Goal: Task Accomplishment & Management: Manage account settings

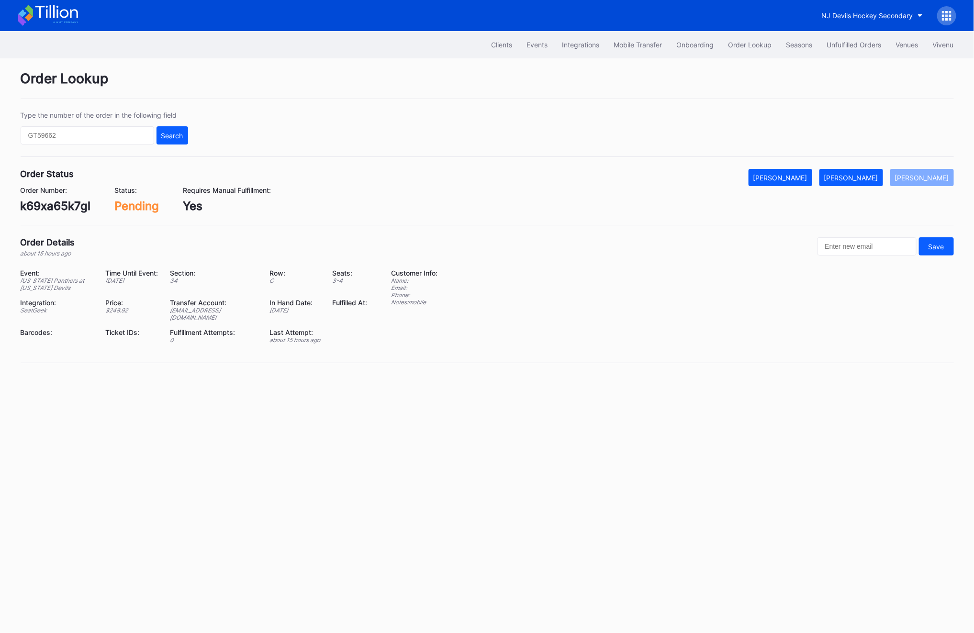
click at [104, 137] on input "text" at bounding box center [88, 135] width 134 height 18
type input "623208317"
click at [167, 132] on div "Search" at bounding box center [172, 136] width 22 height 8
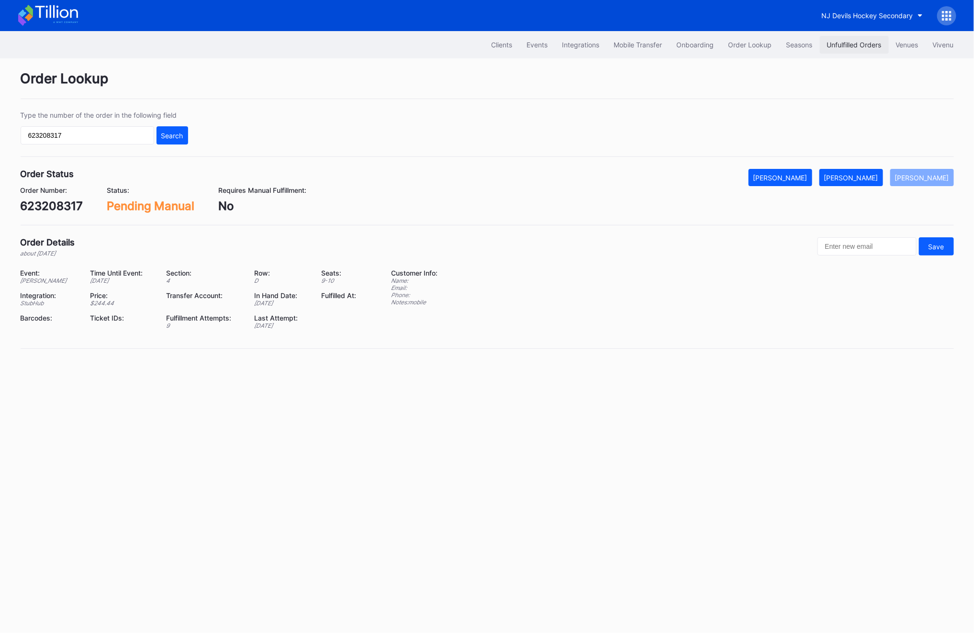
click at [843, 43] on div "Unfulfilled Orders" at bounding box center [854, 45] width 55 height 8
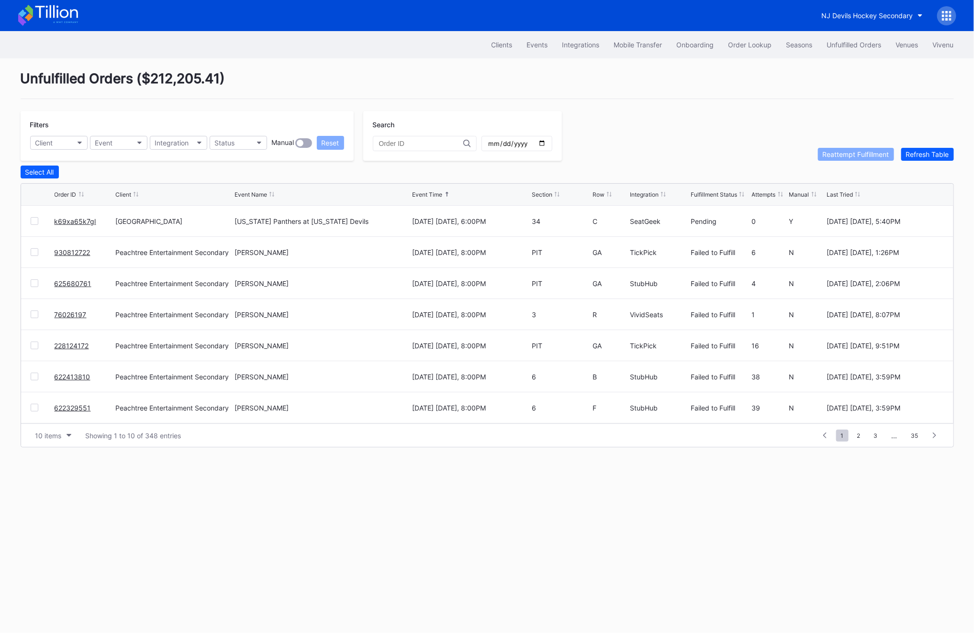
click at [62, 220] on link "k69xa65k7gl" at bounding box center [76, 221] width 42 height 8
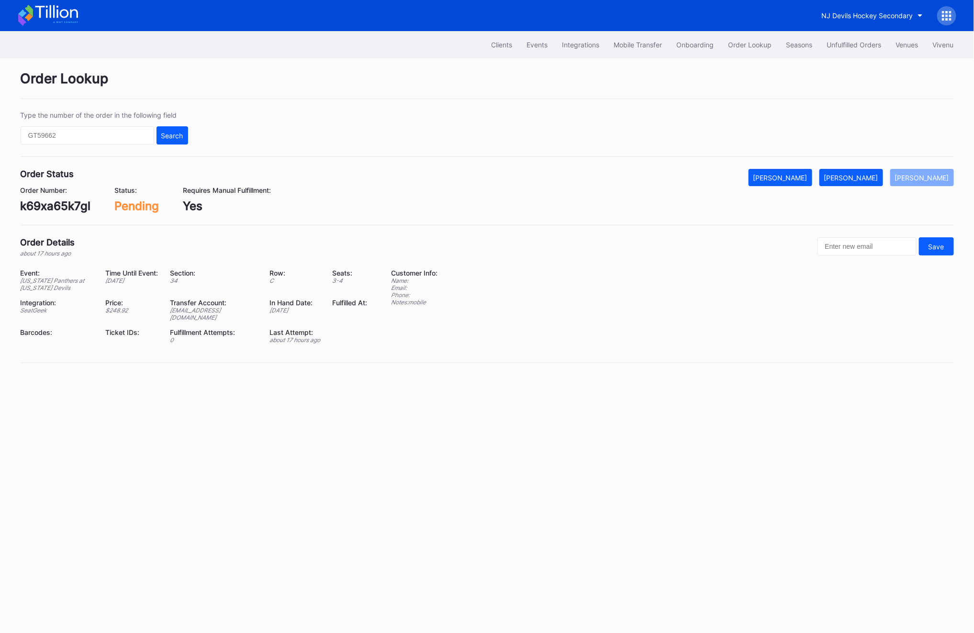
click at [187, 305] on div "Transfer Account:" at bounding box center [214, 303] width 88 height 8
click at [179, 311] on div "njdevilsintegrations@eventdynamic.com" at bounding box center [214, 314] width 88 height 14
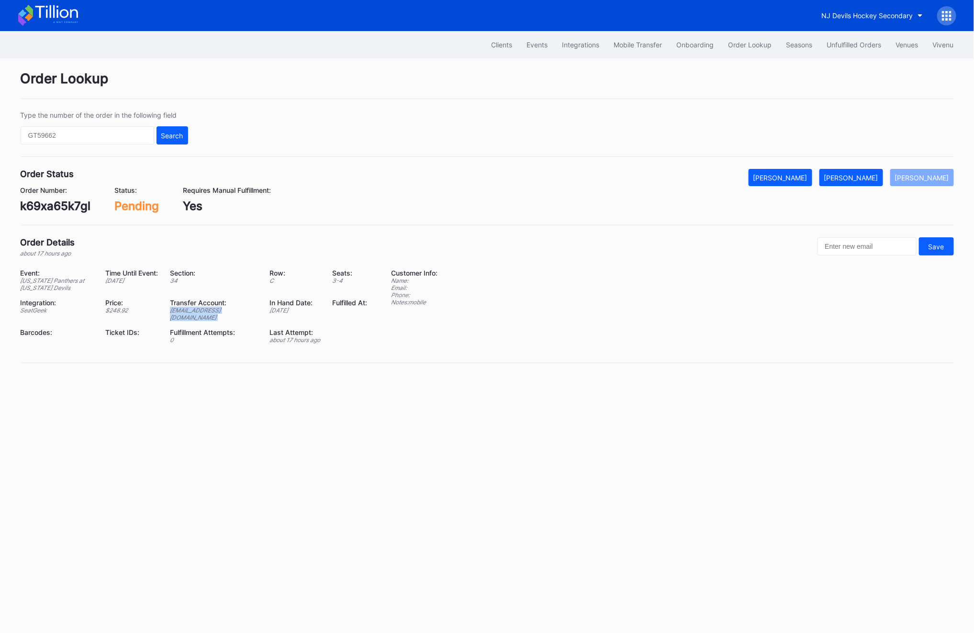
copy div "njdevilsintegrations@eventdynamic.com"
click at [25, 210] on div "k69xa65k7gl" at bounding box center [56, 206] width 70 height 14
copy div "k69xa65k7gl"
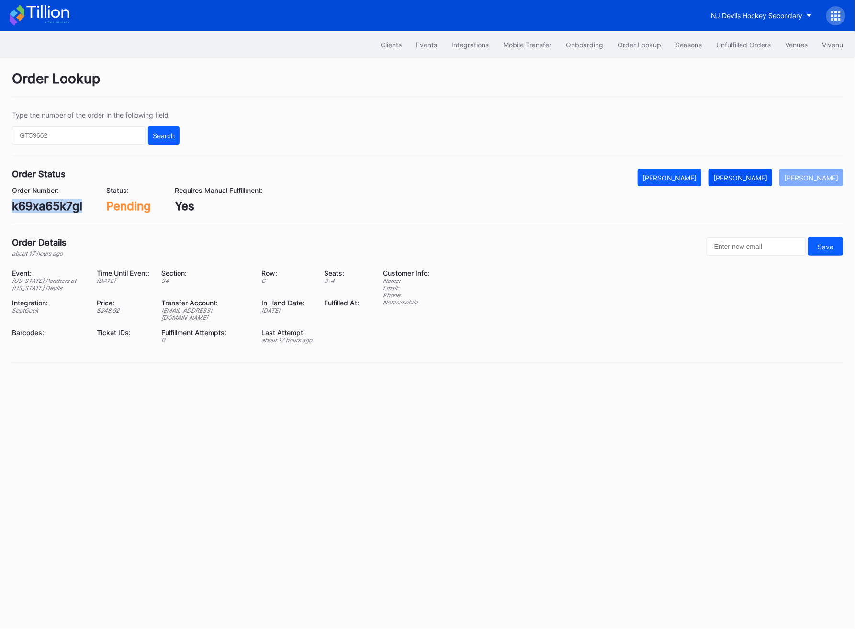
click at [740, 182] on button "[PERSON_NAME]" at bounding box center [740, 177] width 64 height 17
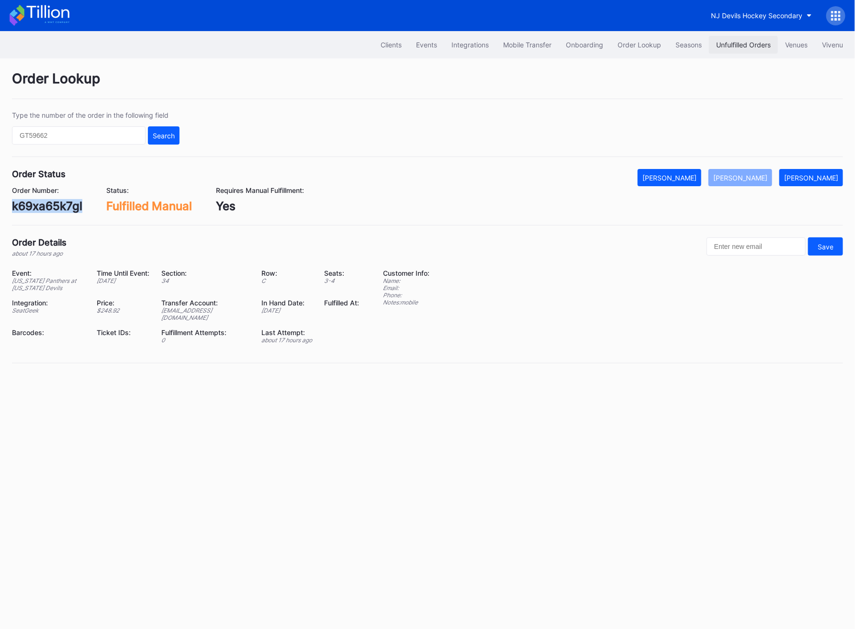
click at [723, 47] on div "Unfulfilled Orders" at bounding box center [743, 45] width 55 height 8
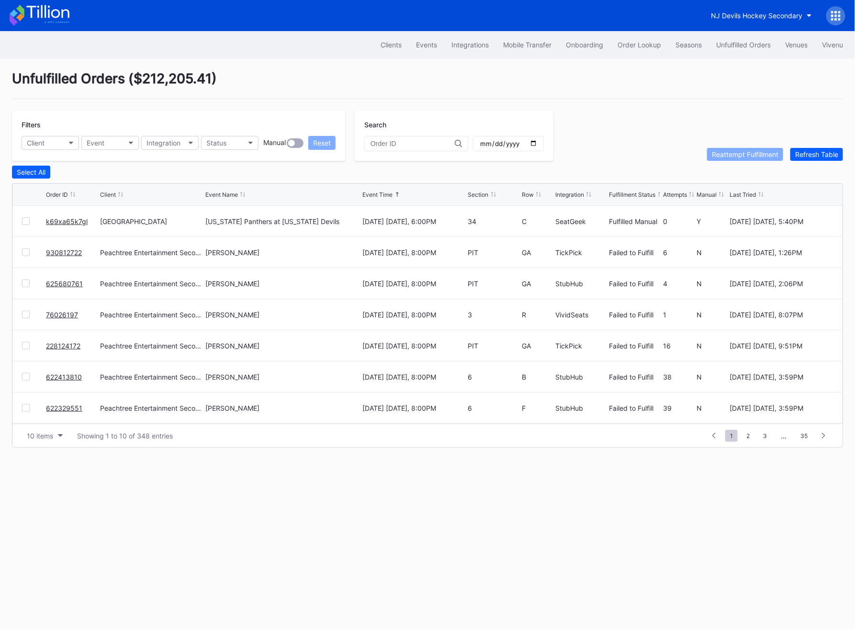
scroll to position [93, 0]
click at [750, 435] on span "2" at bounding box center [747, 436] width 13 height 12
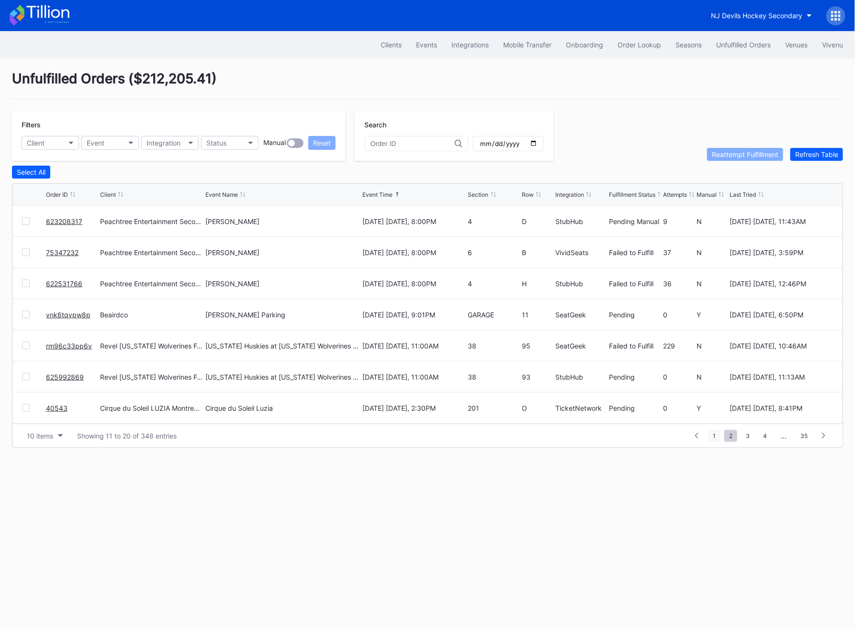
click at [720, 435] on span "1" at bounding box center [714, 436] width 12 height 12
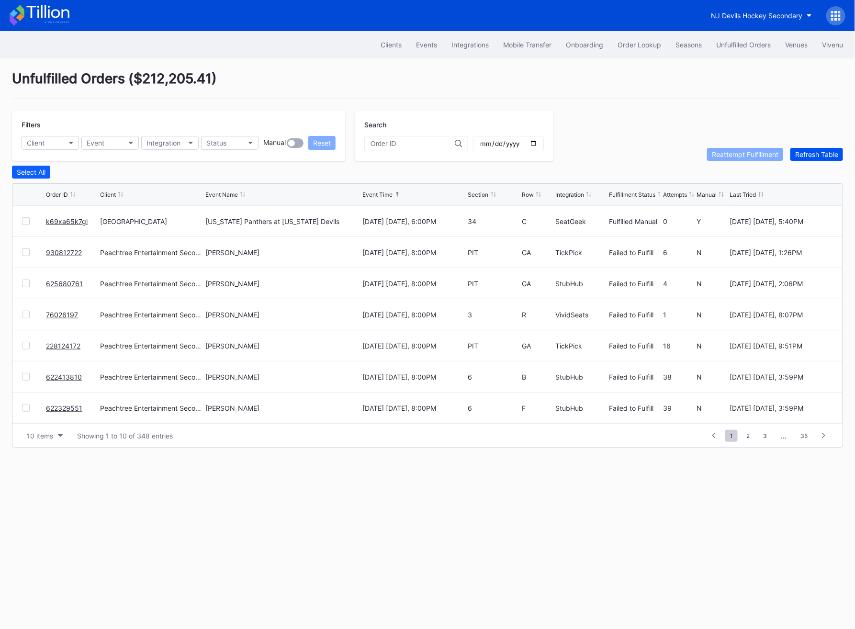
click at [834, 152] on div "Refresh Table" at bounding box center [816, 154] width 43 height 8
click at [26, 220] on div at bounding box center [26, 221] width 8 height 8
click at [742, 156] on div "Reattempt Fulfillment" at bounding box center [745, 154] width 67 height 8
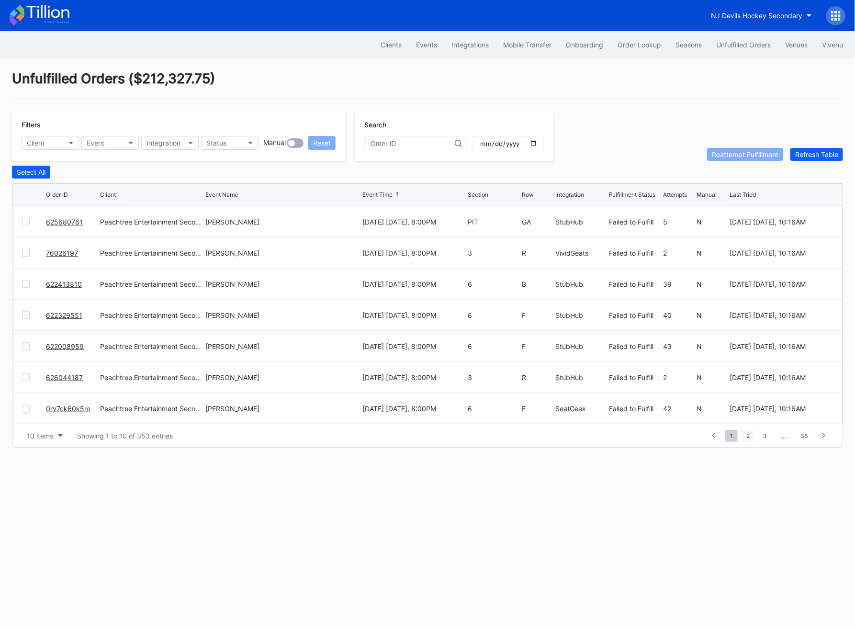
click at [751, 437] on span "2" at bounding box center [747, 436] width 13 height 12
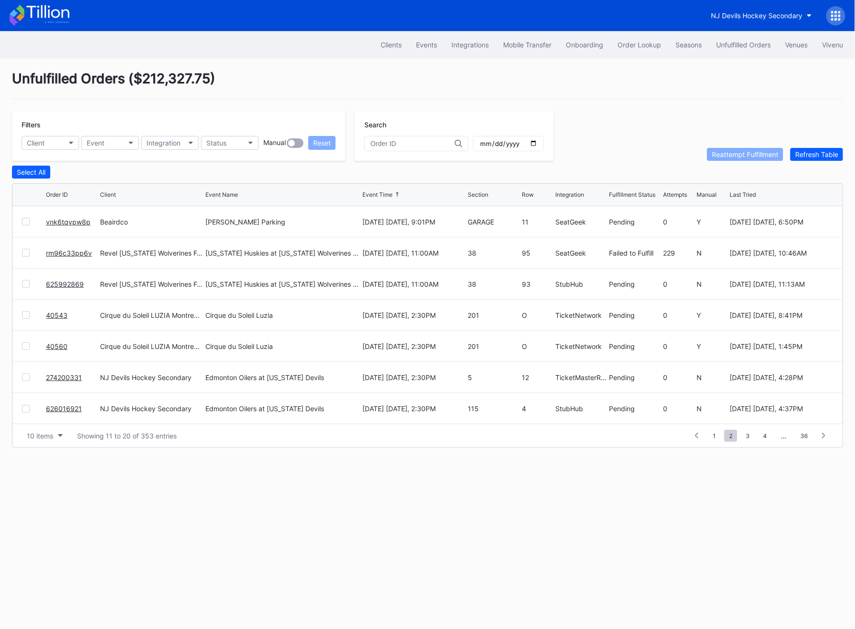
scroll to position [0, 0]
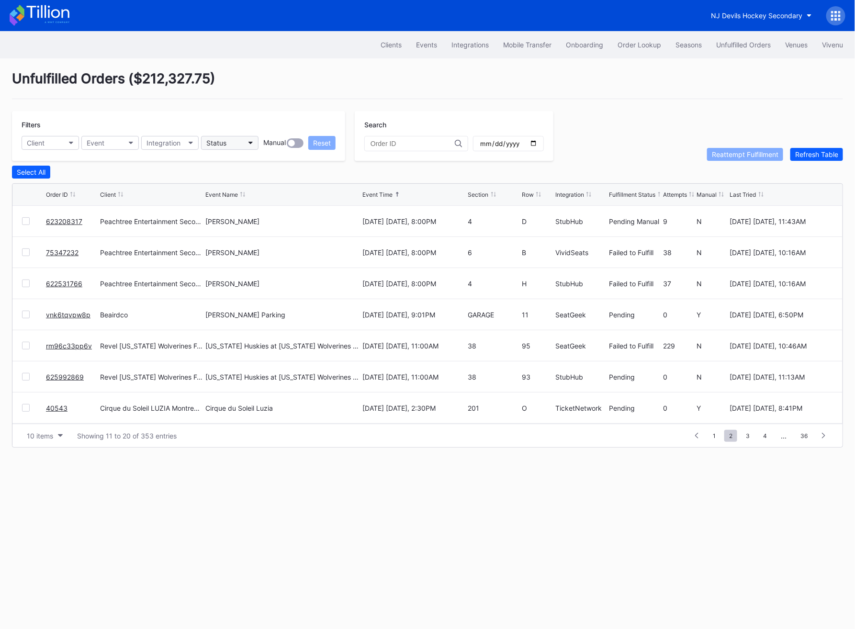
click at [223, 139] on div "Status" at bounding box center [216, 143] width 20 height 8
click at [720, 434] on span "1" at bounding box center [714, 436] width 12 height 12
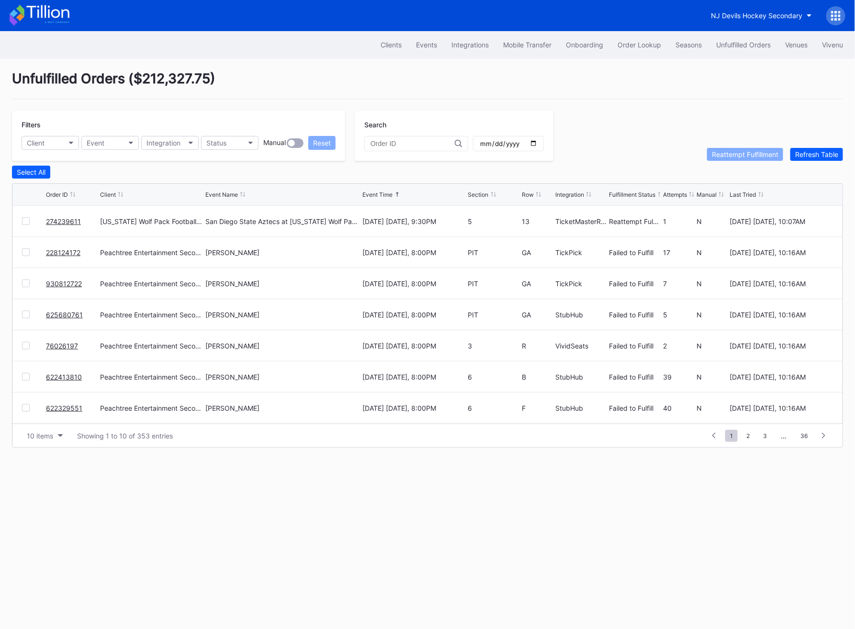
scroll to position [93, 0]
click at [92, 411] on div "0ry7ck60k5m" at bounding box center [72, 408] width 52 height 31
copy link "0ry7ck60k5m"
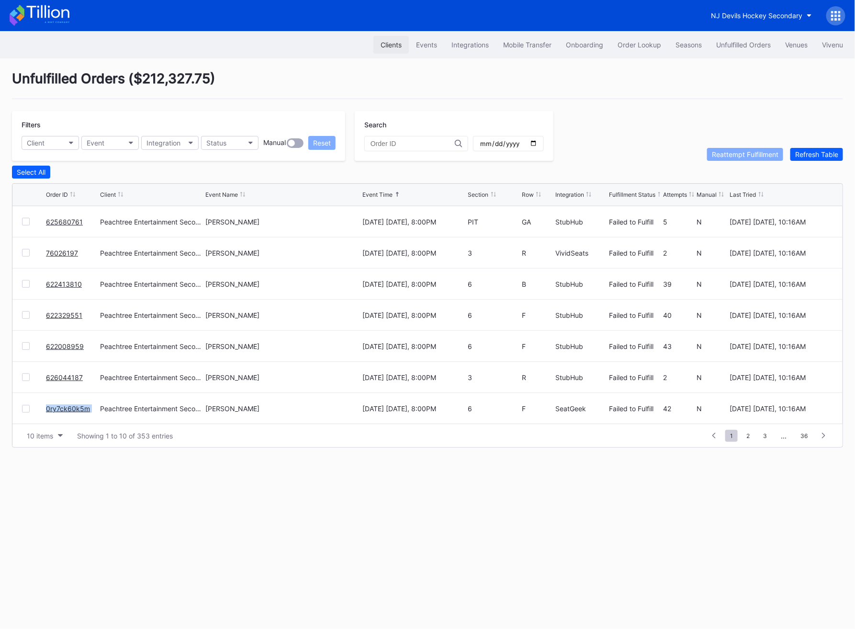
click at [392, 44] on div "Clients" at bounding box center [390, 45] width 21 height 8
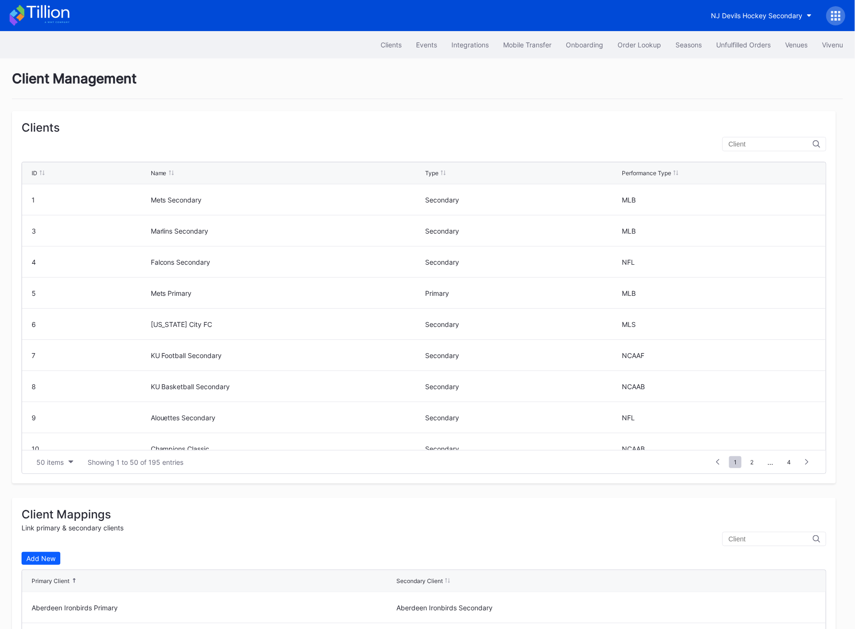
click at [756, 145] on input "text" at bounding box center [770, 144] width 84 height 8
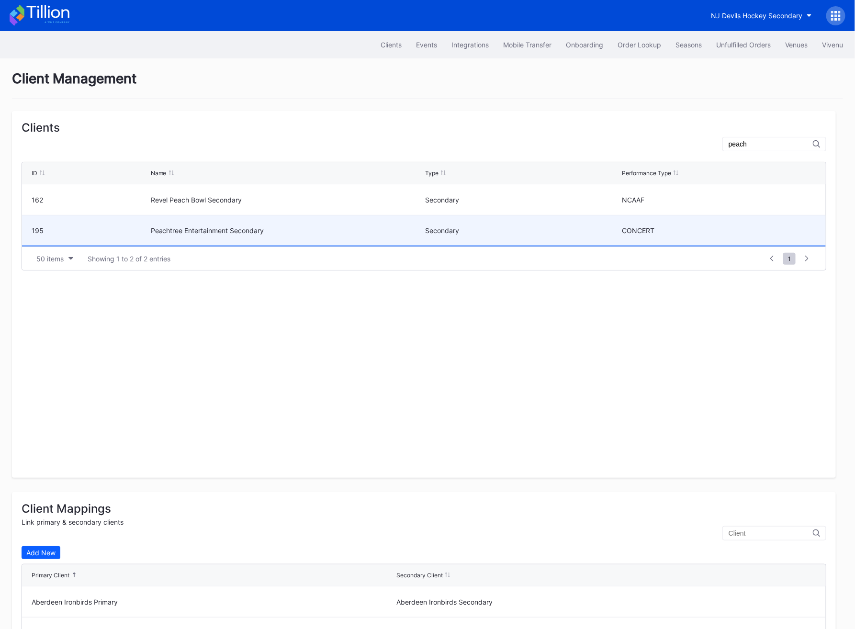
type input "peach"
click at [198, 237] on div "Peachtree Entertainment Secondary" at bounding box center [287, 230] width 272 height 30
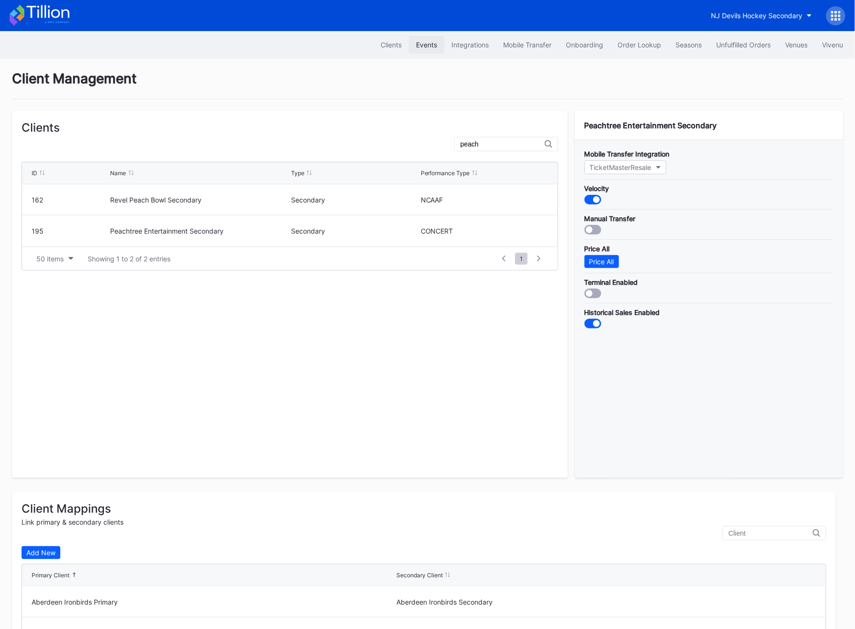
click at [425, 45] on div "Events" at bounding box center [426, 45] width 21 height 8
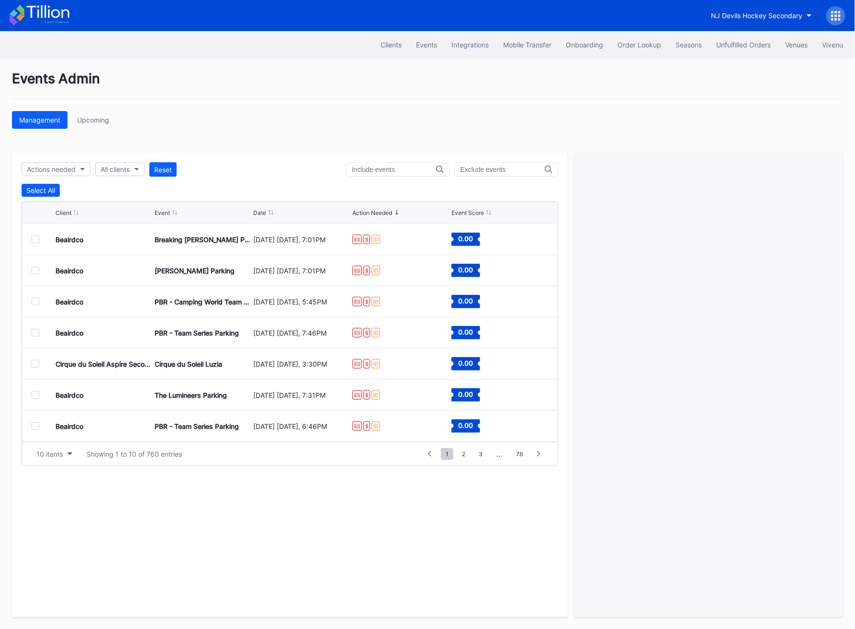
click at [392, 172] on input "text" at bounding box center [394, 170] width 84 height 8
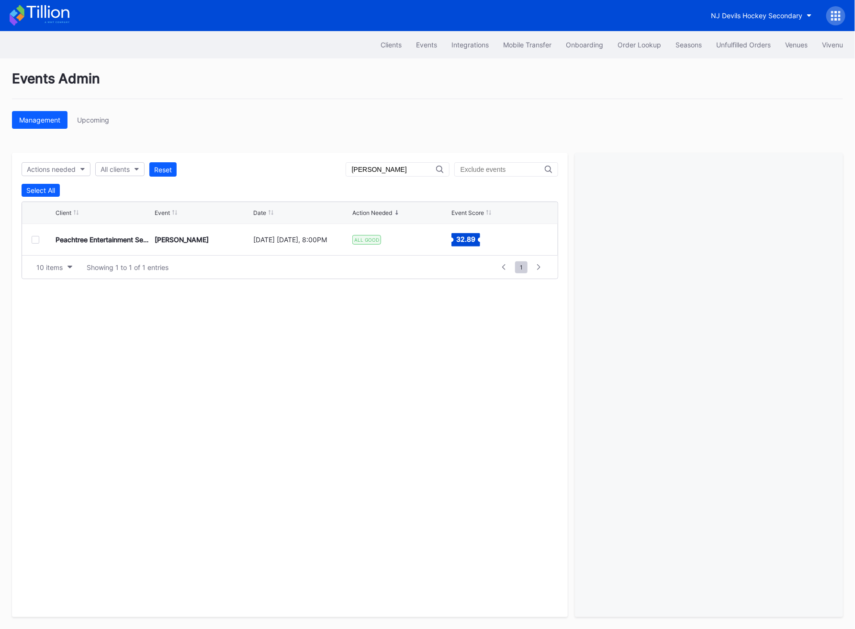
type input "[PERSON_NAME]"
click at [292, 249] on div "[DATE] [DATE], 8:00PM" at bounding box center [301, 239] width 97 height 31
click at [33, 238] on div at bounding box center [36, 240] width 8 height 8
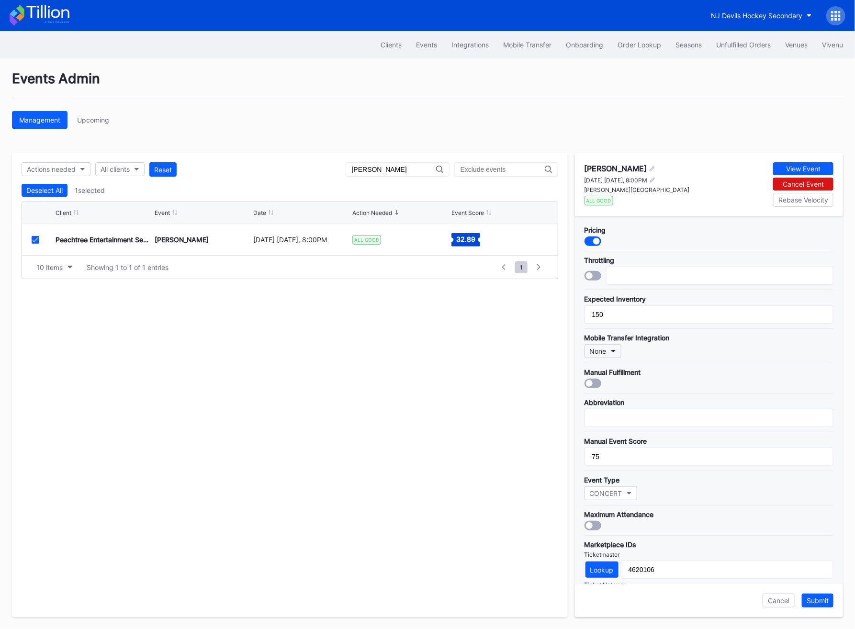
click at [600, 351] on div "None" at bounding box center [598, 351] width 17 height 8
click at [611, 483] on div "TicketMasterResale" at bounding box center [623, 482] width 62 height 8
click at [820, 603] on div "Submit" at bounding box center [817, 600] width 22 height 8
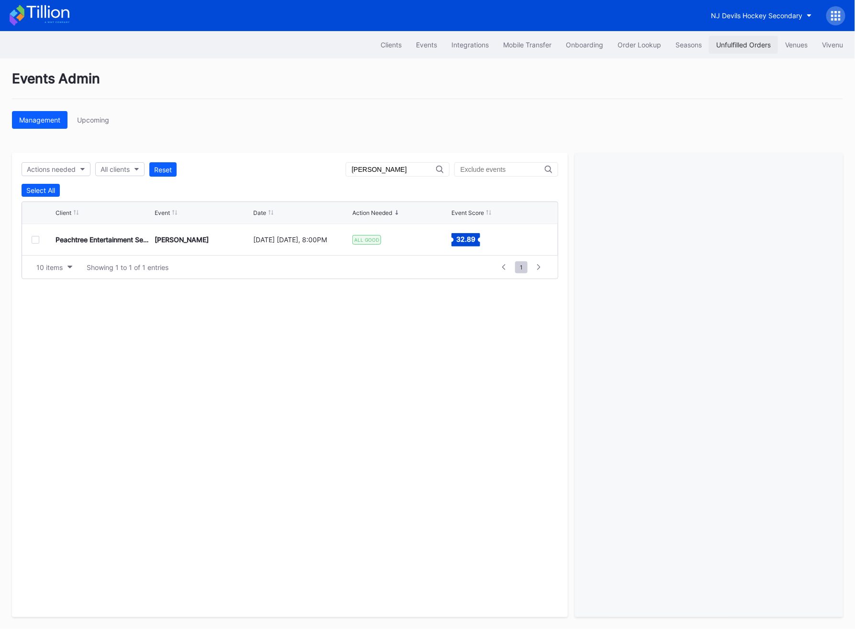
click at [733, 44] on div "Unfulfilled Orders" at bounding box center [743, 45] width 55 height 8
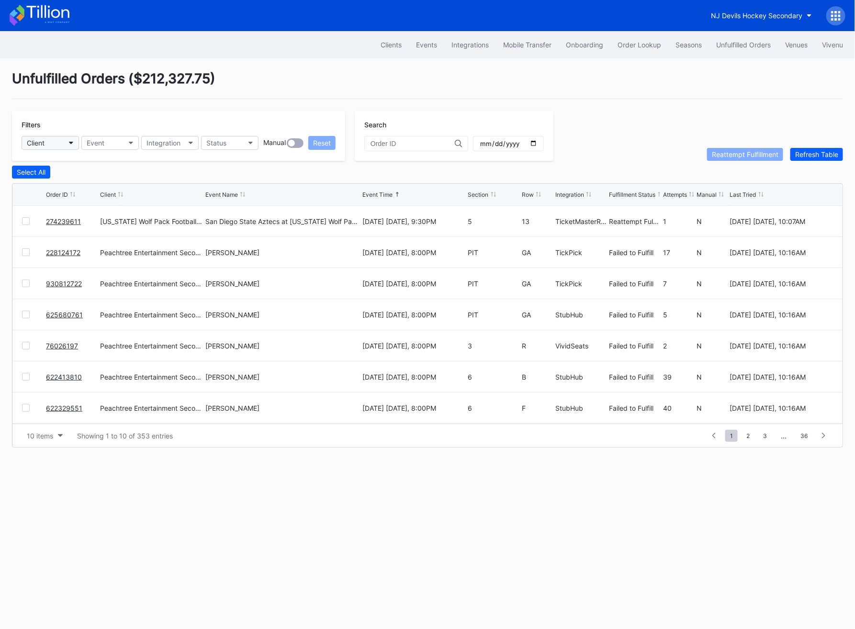
click at [69, 145] on button "Client" at bounding box center [50, 143] width 57 height 14
type input "z"
type input "pea"
click at [102, 183] on div "Peachtree Entertainment Secondary" at bounding box center [85, 185] width 113 height 8
click at [33, 172] on div "Select All" at bounding box center [31, 172] width 29 height 8
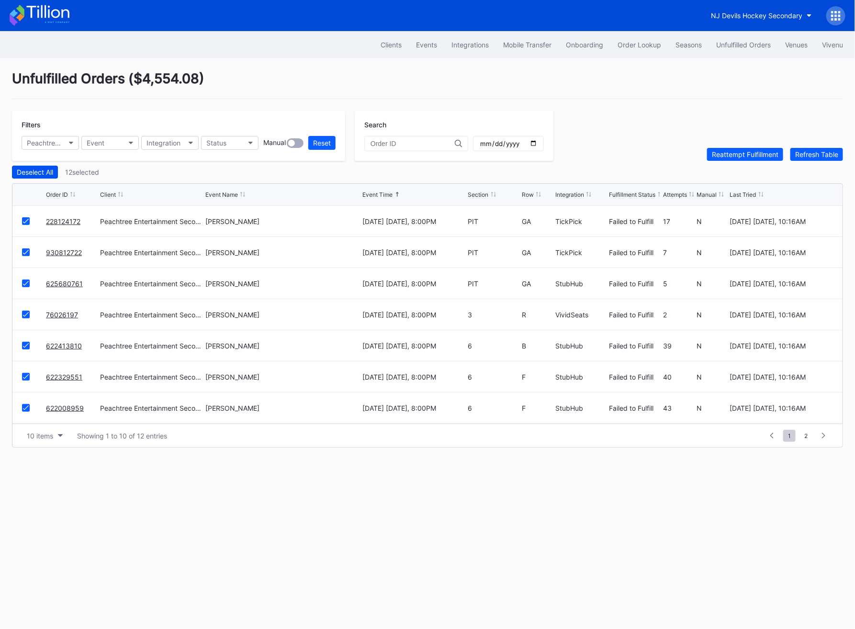
click at [33, 172] on div "Deselect All" at bounding box center [35, 172] width 36 height 8
click at [47, 434] on div "10 items" at bounding box center [40, 436] width 26 height 8
click at [42, 479] on div "50 items" at bounding box center [42, 476] width 27 height 8
click at [42, 170] on div "Select All" at bounding box center [31, 172] width 29 height 8
click at [732, 155] on div "Reattempt Fulfillment" at bounding box center [745, 154] width 67 height 8
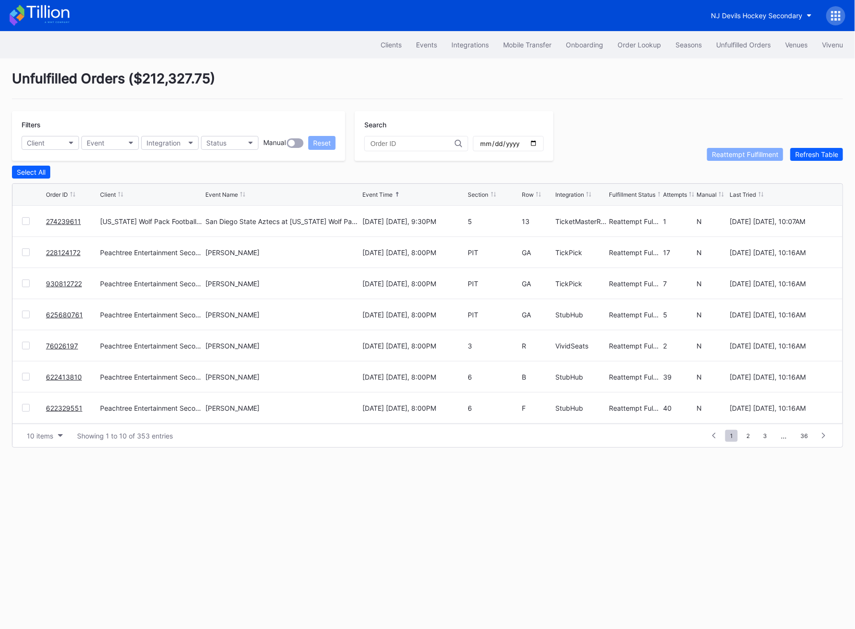
scroll to position [93, 0]
click at [753, 435] on span "2" at bounding box center [747, 436] width 13 height 12
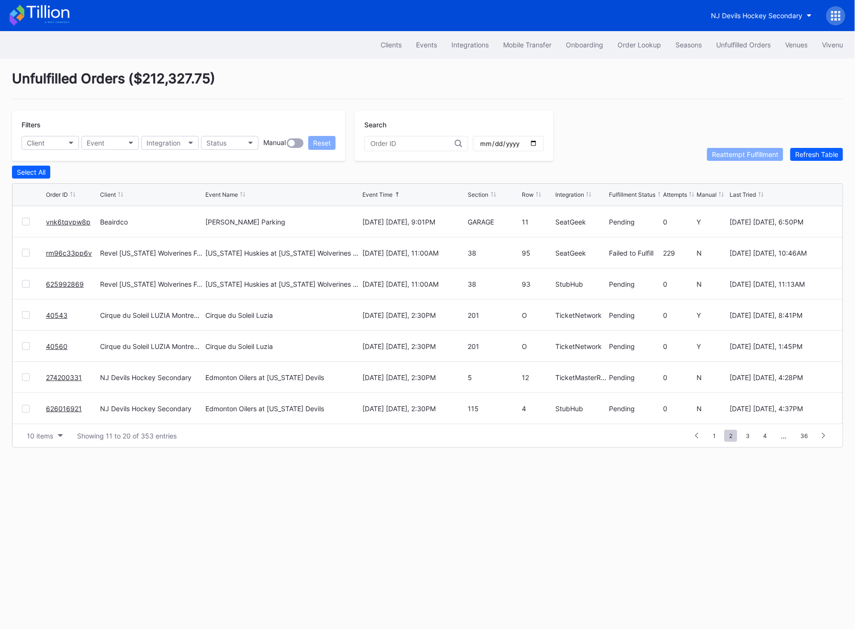
scroll to position [0, 0]
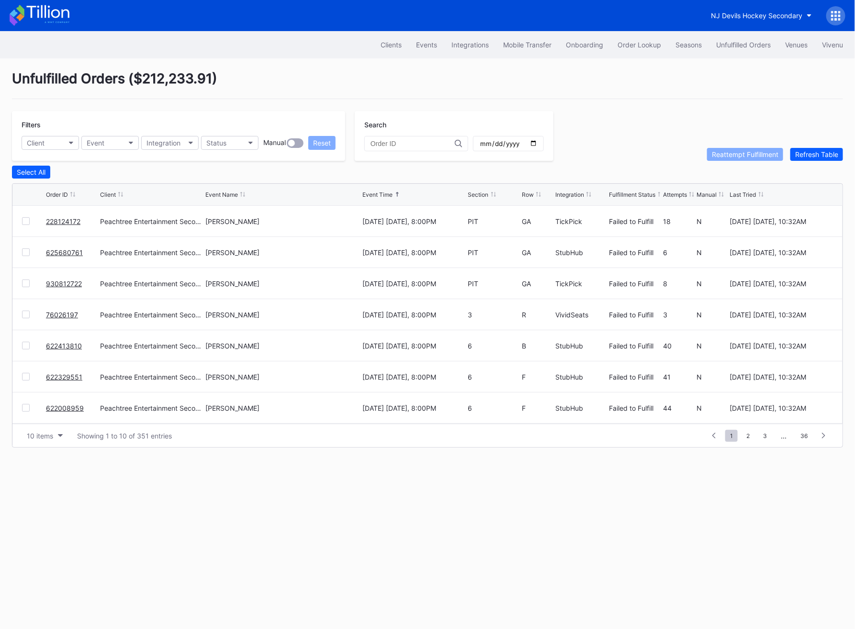
scroll to position [93, 0]
click at [523, 45] on div "Mobile Transfer" at bounding box center [527, 45] width 48 height 8
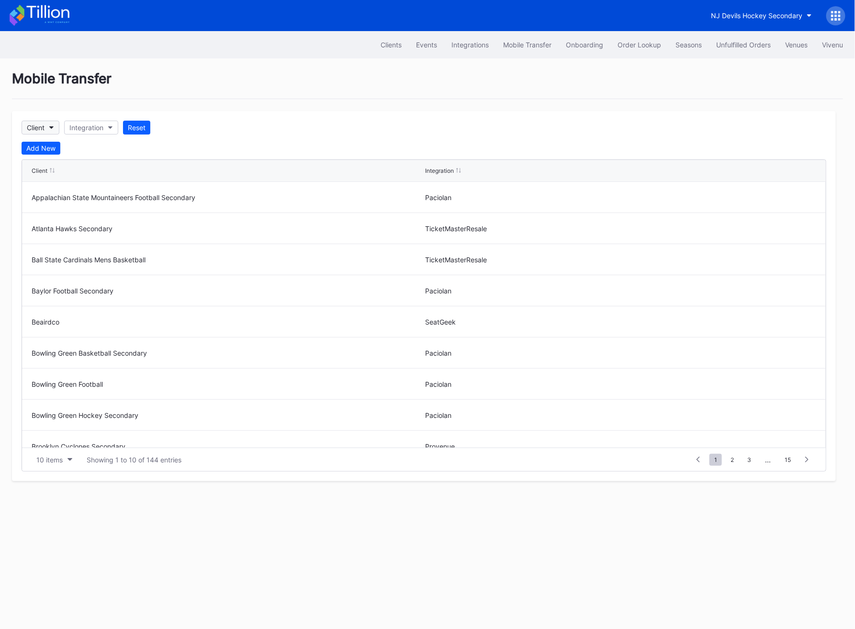
click at [46, 127] on button "Client" at bounding box center [41, 128] width 38 height 14
type input "peach"
click at [56, 170] on div "Peachtree Entertainment Secondary" at bounding box center [85, 170] width 113 height 8
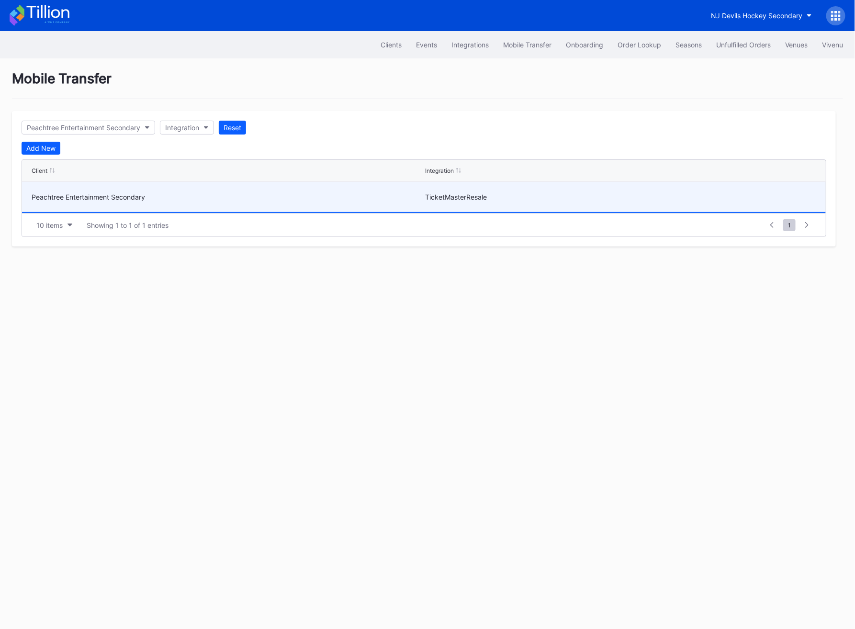
click at [101, 198] on div "Peachtree Entertainment Secondary" at bounding box center [227, 197] width 391 height 8
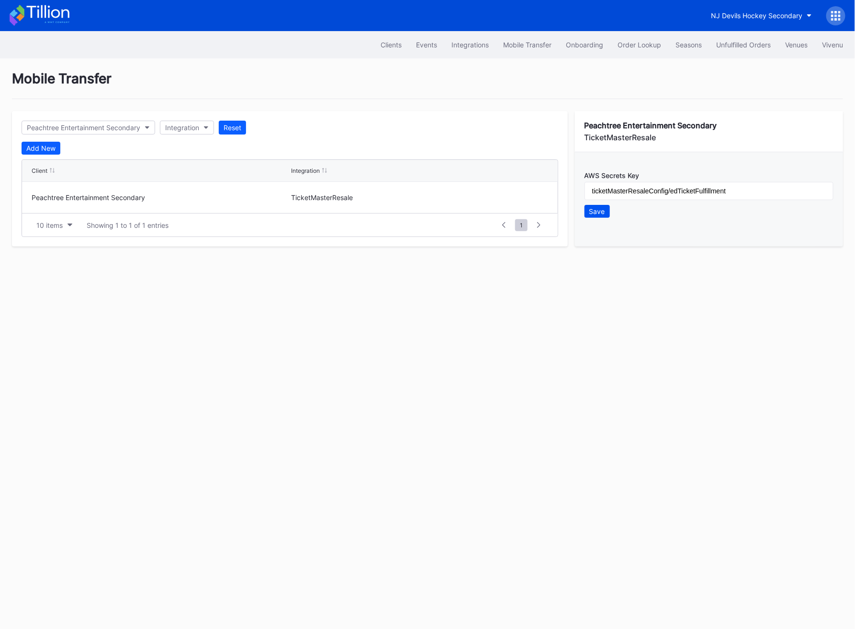
click at [597, 212] on div "Save" at bounding box center [597, 211] width 16 height 8
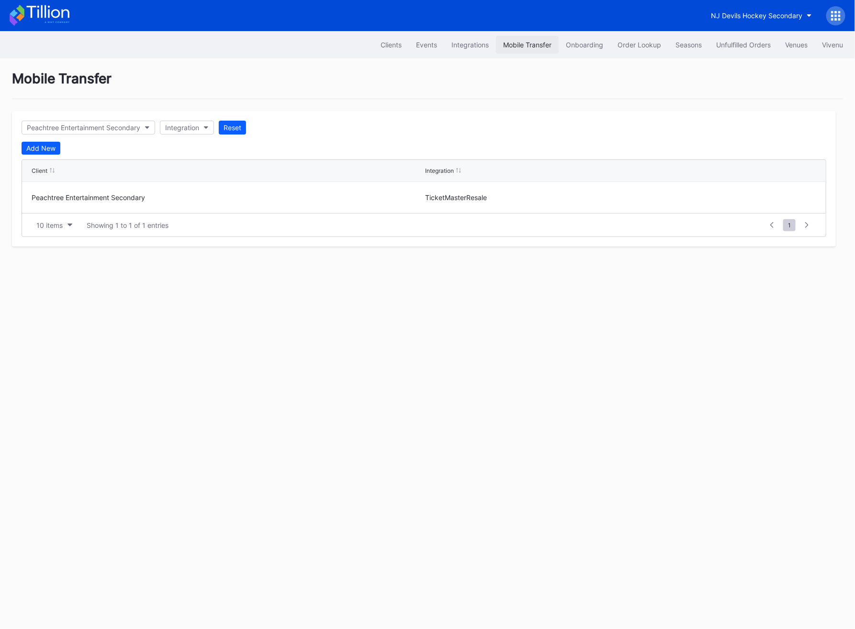
click at [514, 53] on button "Mobile Transfer" at bounding box center [527, 45] width 63 height 18
click at [463, 48] on div "Integrations" at bounding box center [469, 45] width 37 height 8
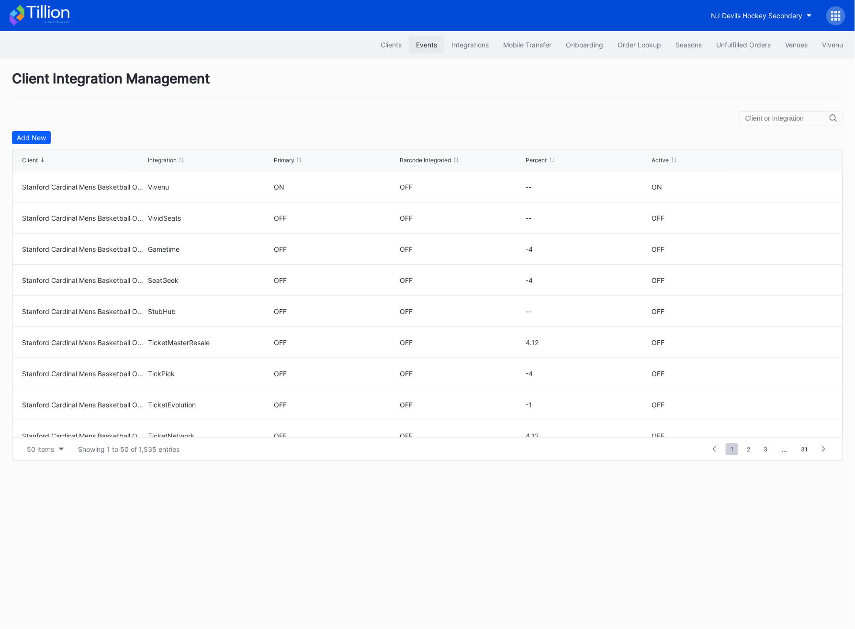
click at [416, 42] on div "Events" at bounding box center [426, 45] width 21 height 8
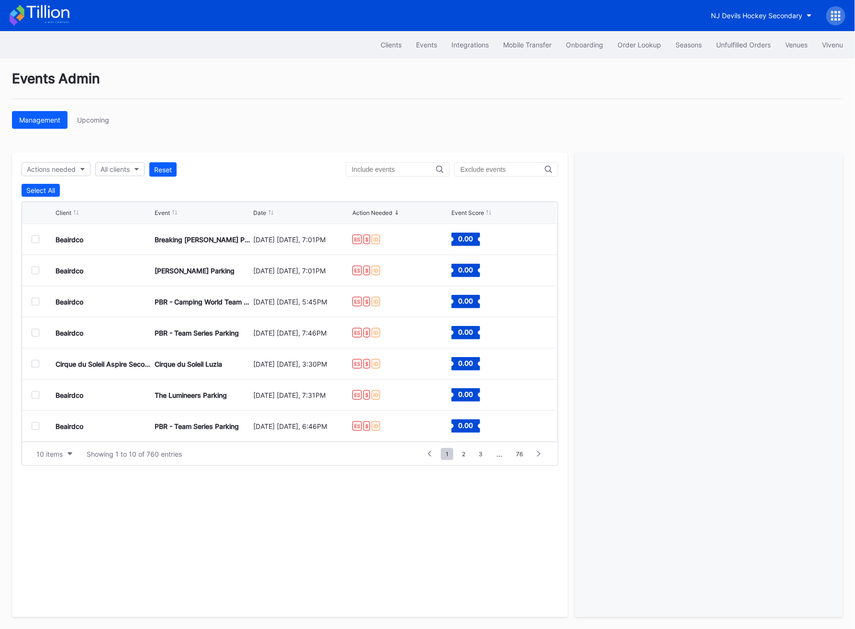
click at [413, 166] on input "text" at bounding box center [394, 170] width 84 height 8
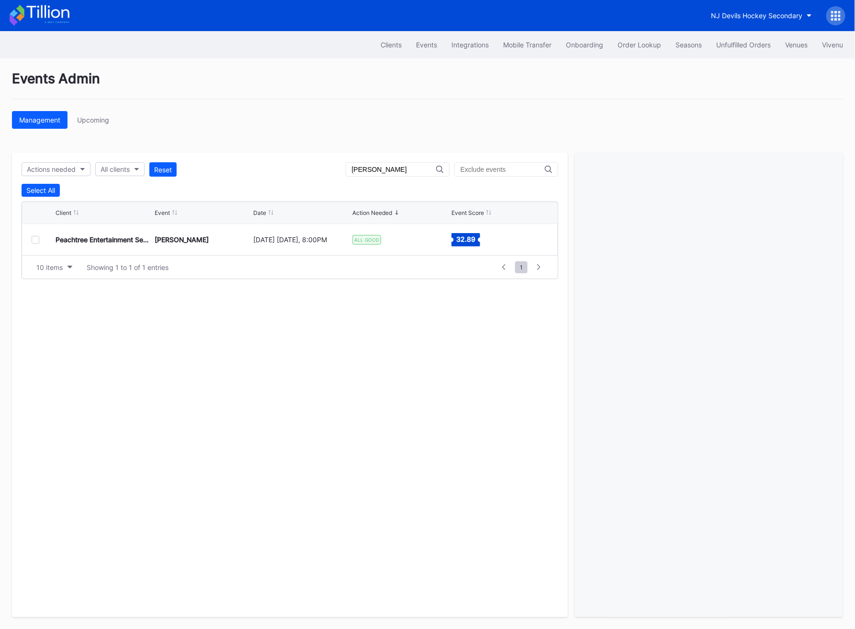
type input "[PERSON_NAME]"
click at [226, 240] on div "[PERSON_NAME]" at bounding box center [203, 239] width 97 height 31
click at [34, 239] on div at bounding box center [36, 240] width 8 height 8
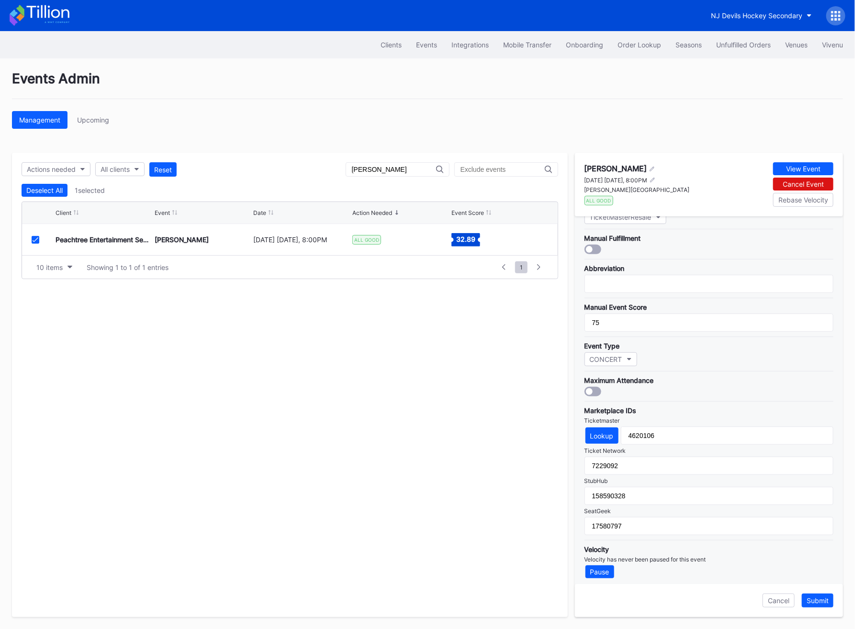
scroll to position [132, 0]
click at [824, 602] on div "Submit" at bounding box center [817, 600] width 22 height 8
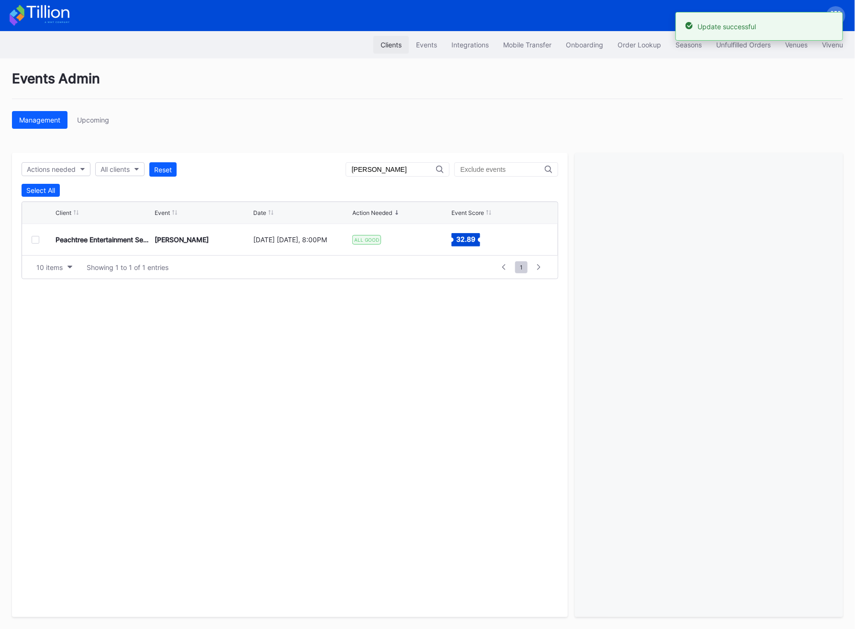
click at [389, 46] on div "Clients" at bounding box center [390, 45] width 21 height 8
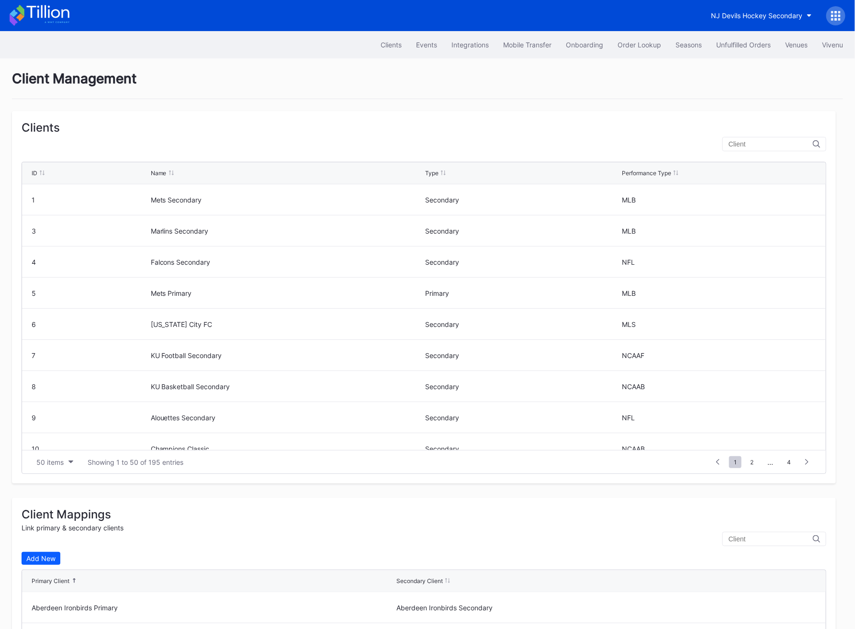
click at [767, 144] on input "text" at bounding box center [770, 144] width 84 height 8
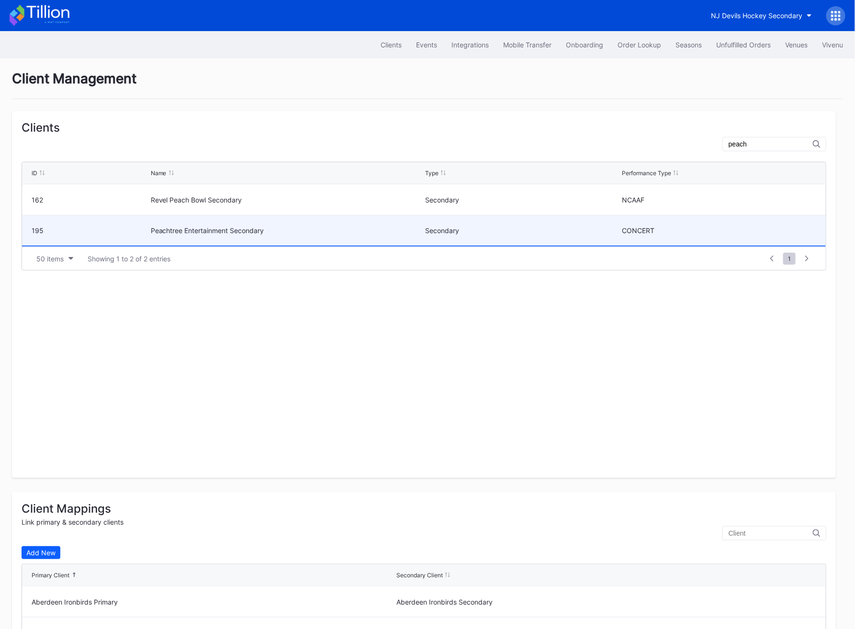
type input "peach"
click at [522, 242] on div "Secondary" at bounding box center [522, 230] width 194 height 30
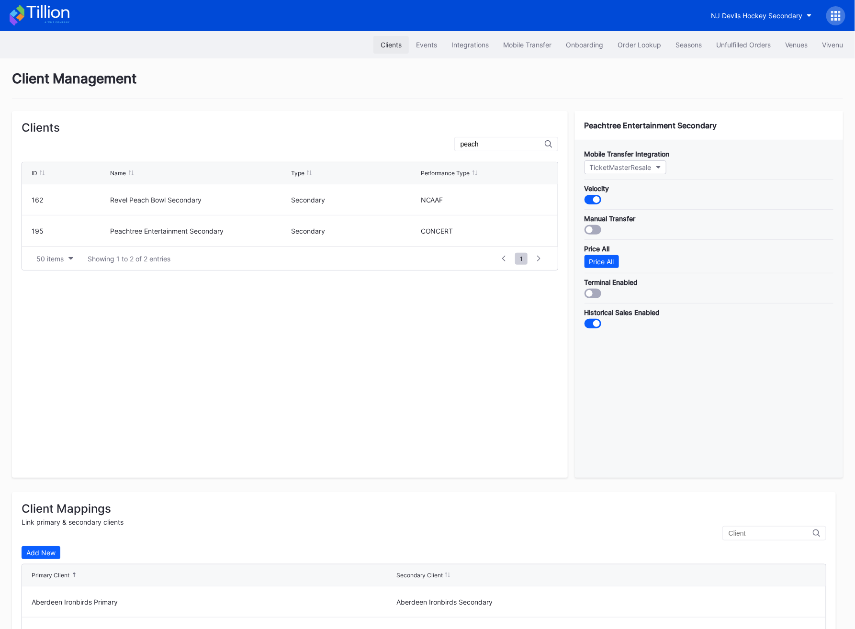
click at [388, 48] on div "Clients" at bounding box center [390, 45] width 21 height 8
click at [445, 42] on button "Integrations" at bounding box center [470, 45] width 52 height 18
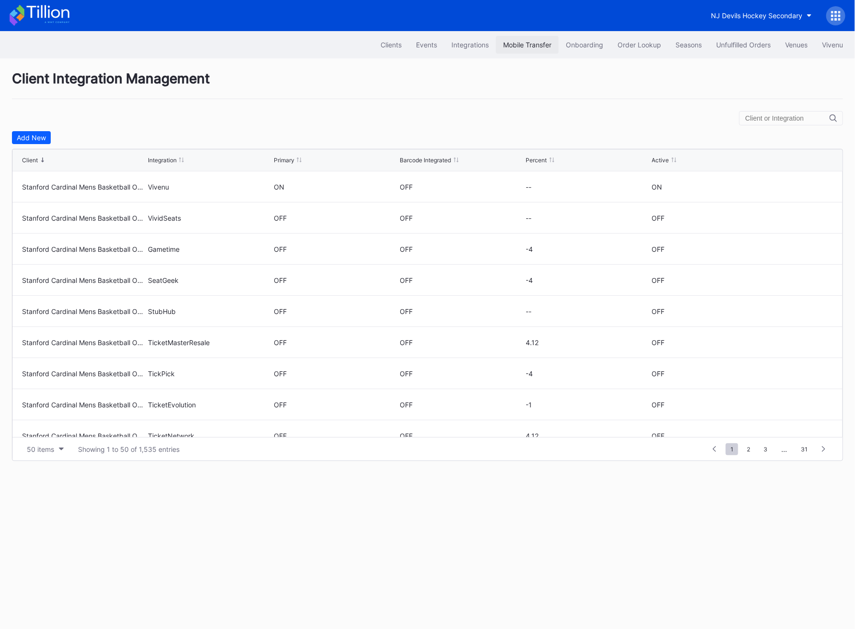
click at [517, 49] on button "Mobile Transfer" at bounding box center [527, 45] width 63 height 18
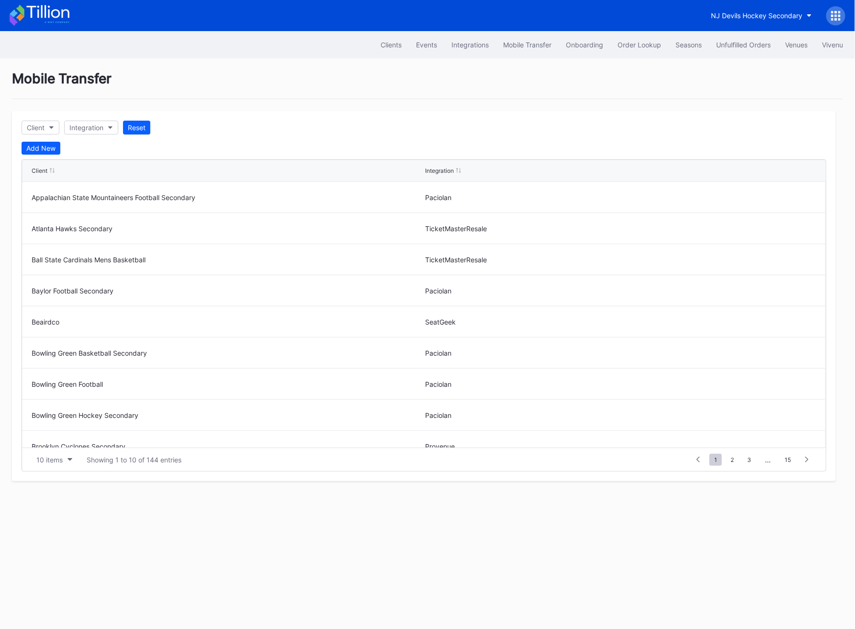
click at [47, 115] on div "Client Integration Reset Add New Client Integration Appalachian State Mountaine…" at bounding box center [424, 296] width 824 height 370
click at [47, 127] on button "Client" at bounding box center [41, 128] width 38 height 14
type input "pea"
click at [66, 166] on div "Peachtree Entertainment Secondary" at bounding box center [85, 170] width 113 height 8
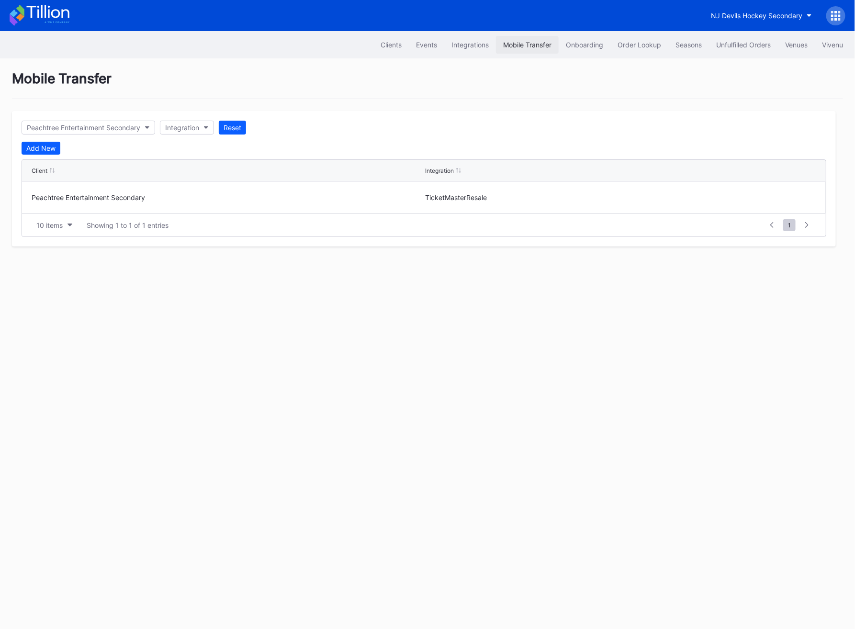
click at [514, 50] on button "Mobile Transfer" at bounding box center [527, 45] width 63 height 18
click at [479, 44] on div "Integrations" at bounding box center [469, 45] width 37 height 8
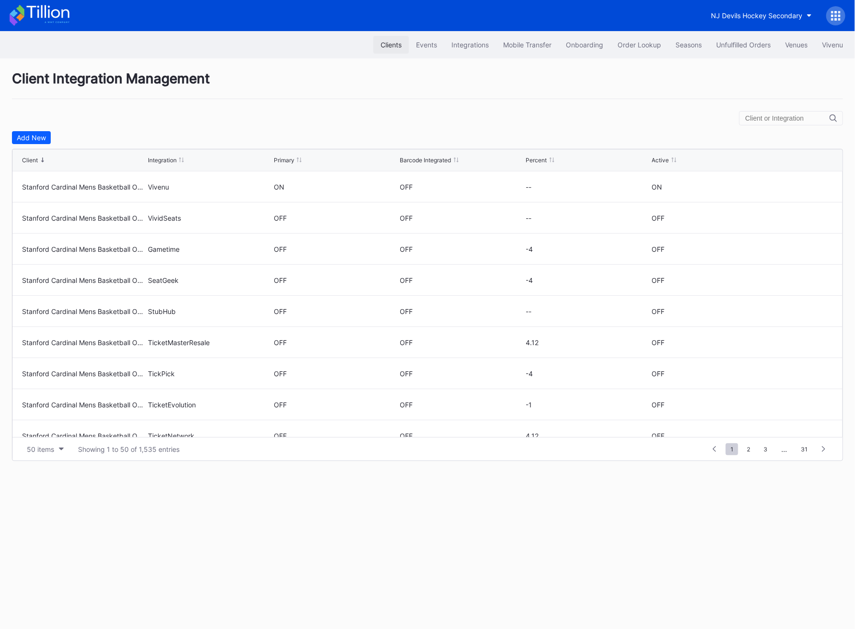
click at [393, 46] on div "Clients" at bounding box center [390, 45] width 21 height 8
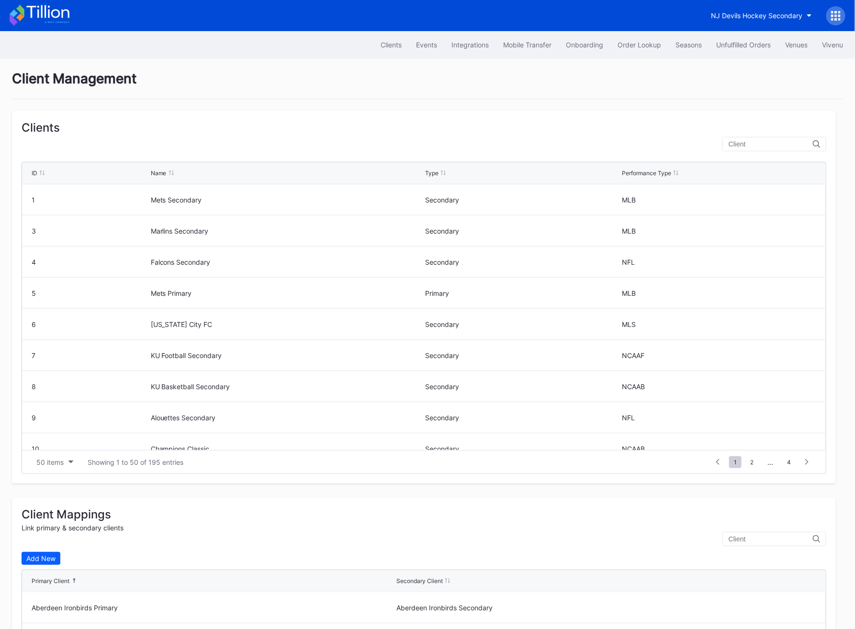
click at [52, 8] on icon at bounding box center [40, 15] width 60 height 21
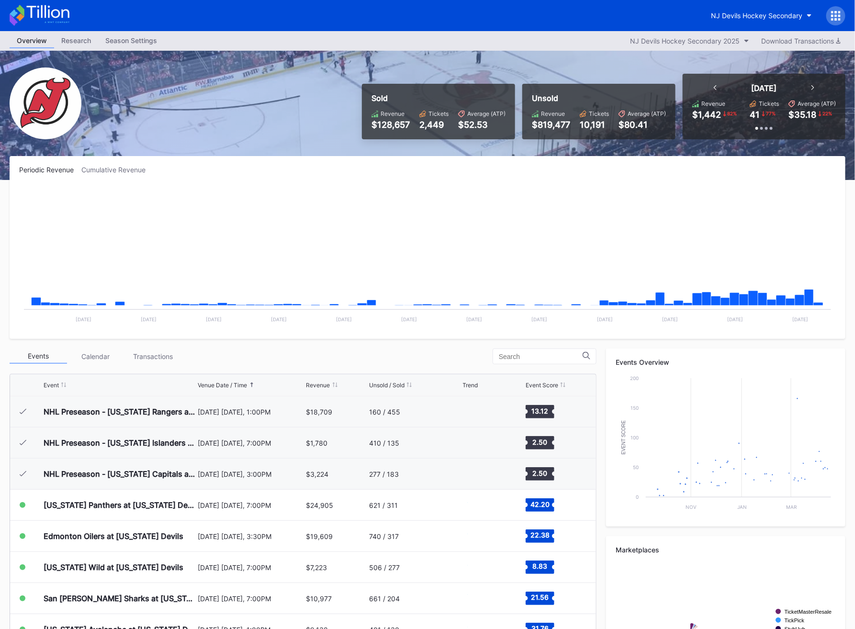
scroll to position [93, 0]
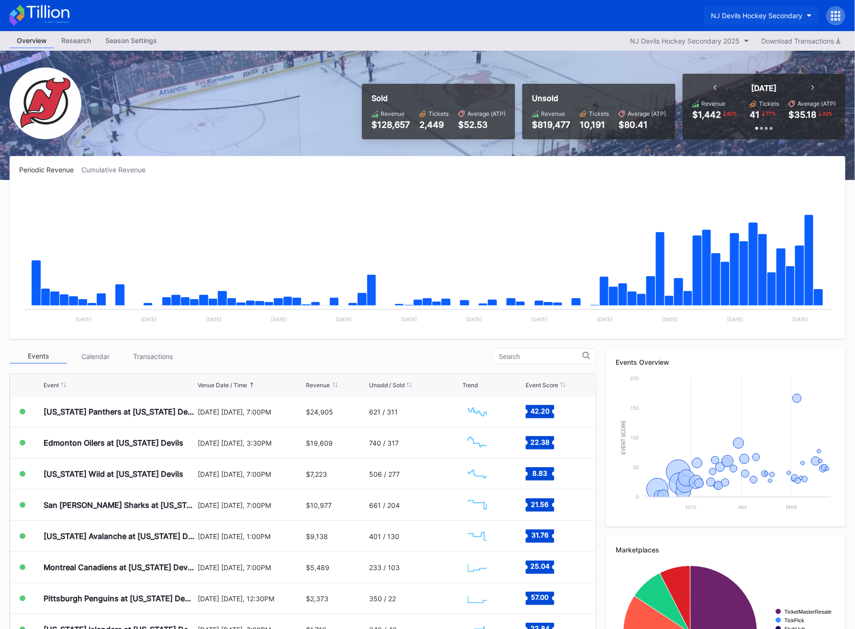
click at [812, 22] on button "NJ Devils Hockey Secondary" at bounding box center [760, 16] width 115 height 18
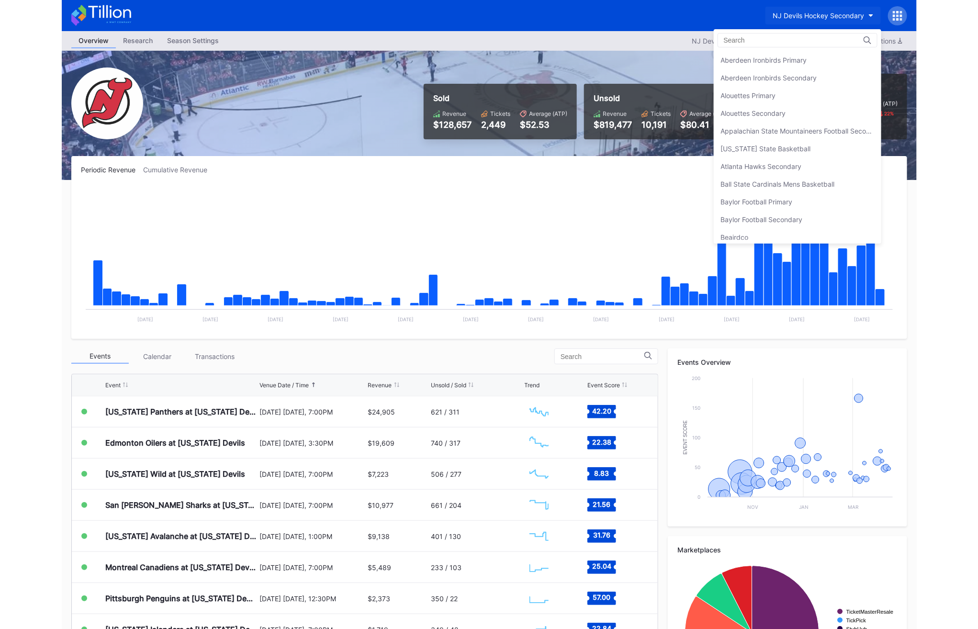
scroll to position [1907, 0]
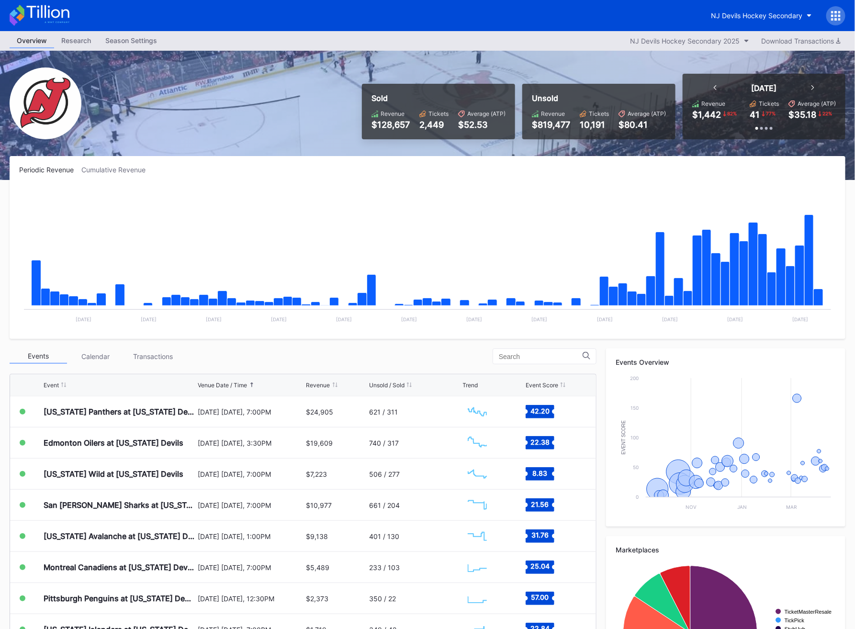
click at [836, 19] on icon at bounding box center [836, 19] width 2 height 2
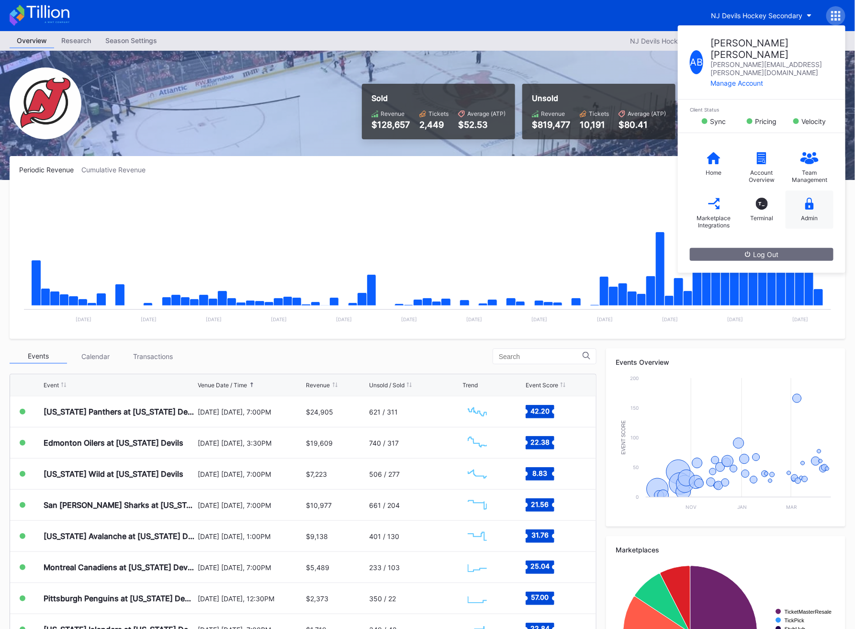
click at [806, 206] on div "Admin" at bounding box center [809, 209] width 48 height 38
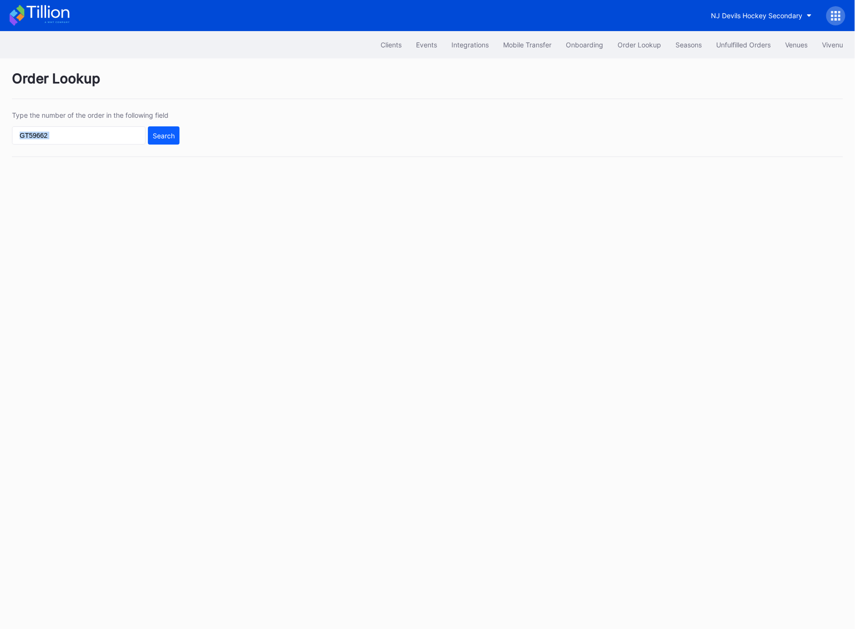
drag, startPoint x: 108, startPoint y: 150, endPoint x: 108, endPoint y: 141, distance: 9.6
click at [108, 141] on div "Type the number of the order in the following field Search" at bounding box center [427, 134] width 831 height 46
click at [100, 132] on input "text" at bounding box center [79, 135] width 134 height 18
paste input "0ry7ck60k5m"
type input "0ry7ck60k5m"
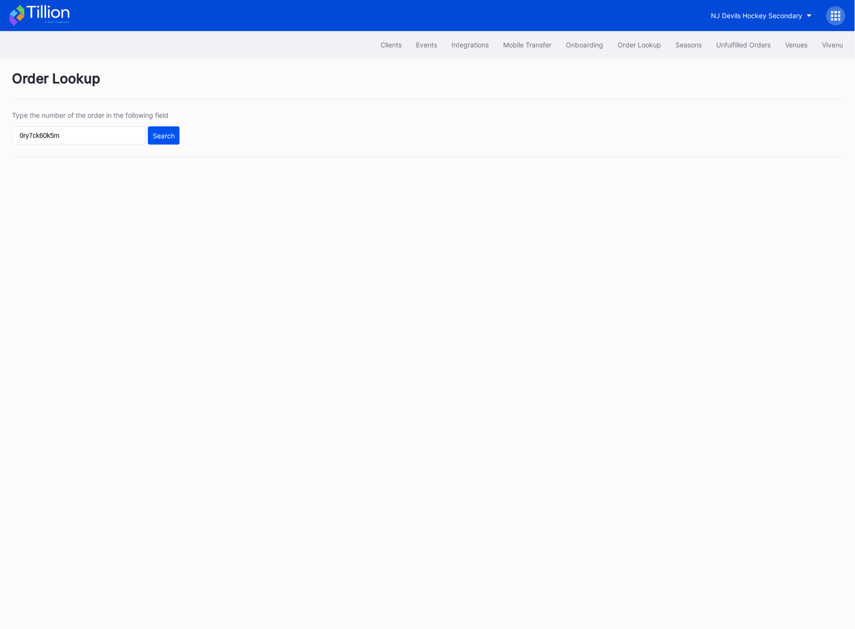
click at [178, 132] on button "Search" at bounding box center [164, 135] width 32 height 18
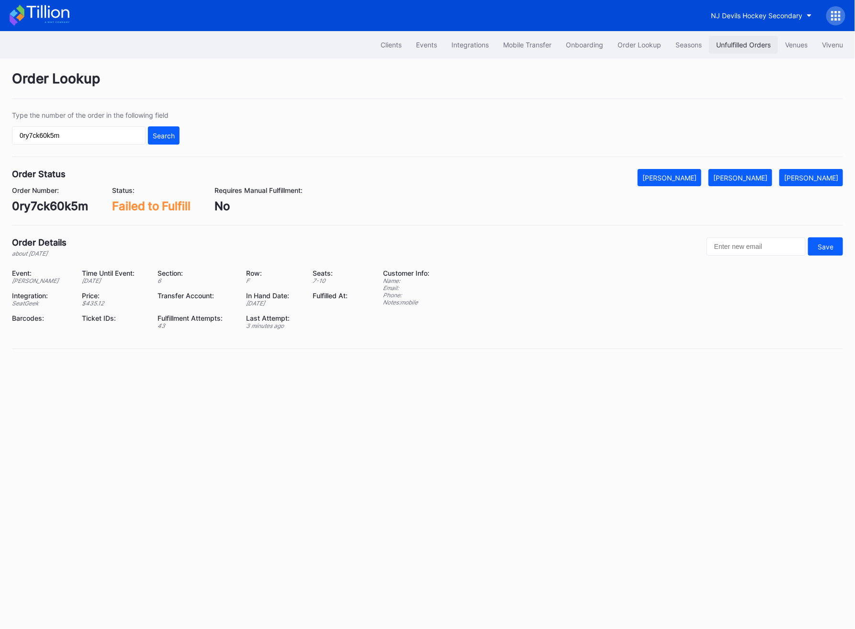
click at [748, 44] on div "Unfulfilled Orders" at bounding box center [743, 45] width 55 height 8
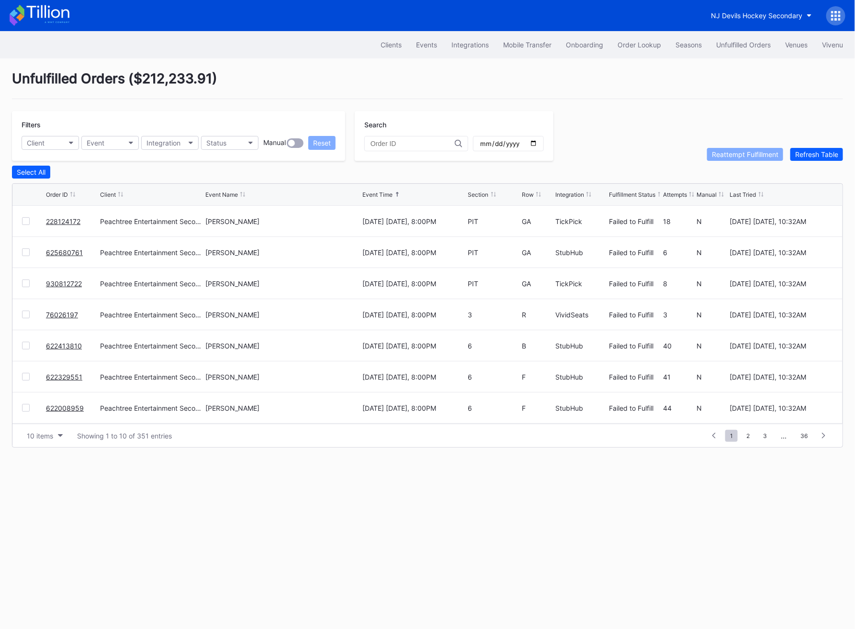
click at [65, 223] on link "228124172" at bounding box center [63, 221] width 34 height 8
